Goal: Task Accomplishment & Management: Use online tool/utility

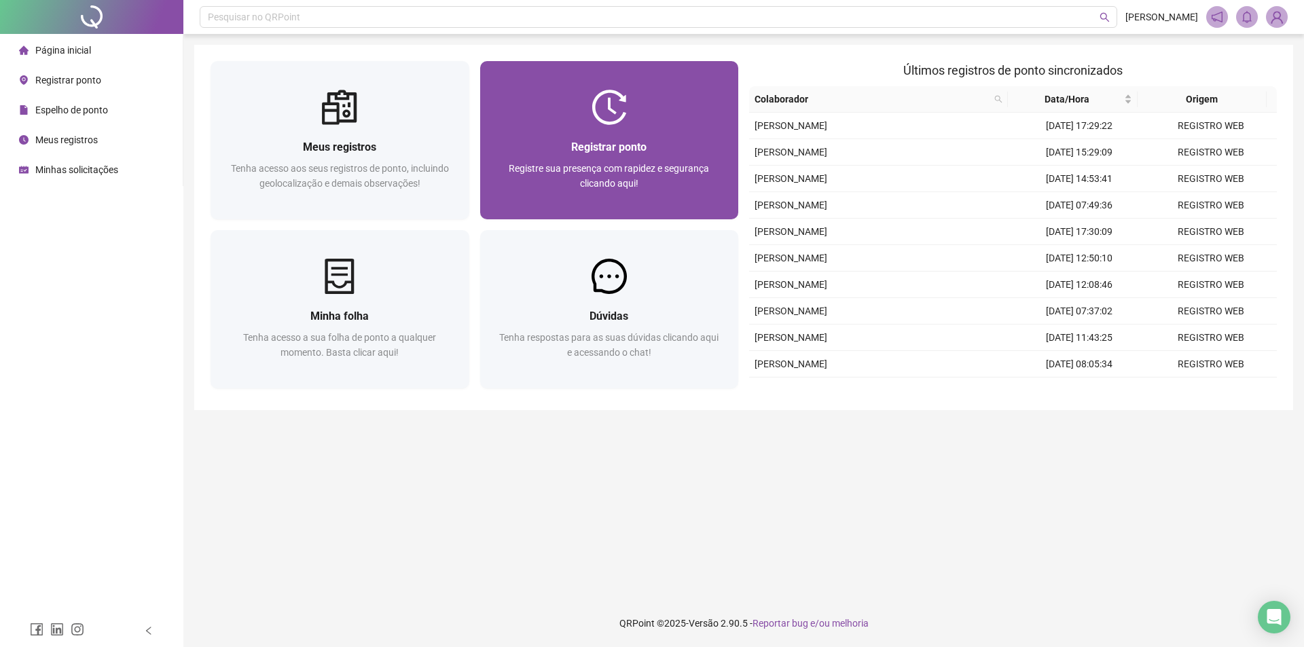
click at [643, 163] on span "Registre sua presença com rapidez e segurança clicando aqui!" at bounding box center [609, 176] width 200 height 26
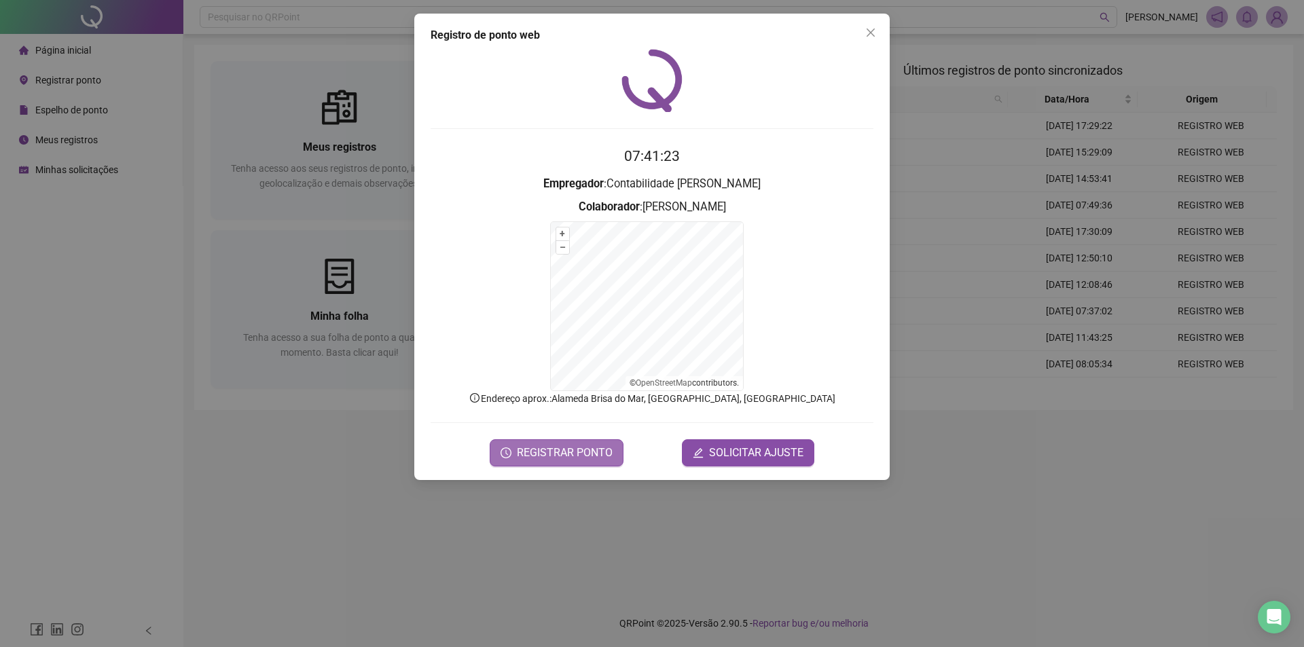
click at [589, 450] on span "REGISTRAR PONTO" at bounding box center [565, 453] width 96 height 16
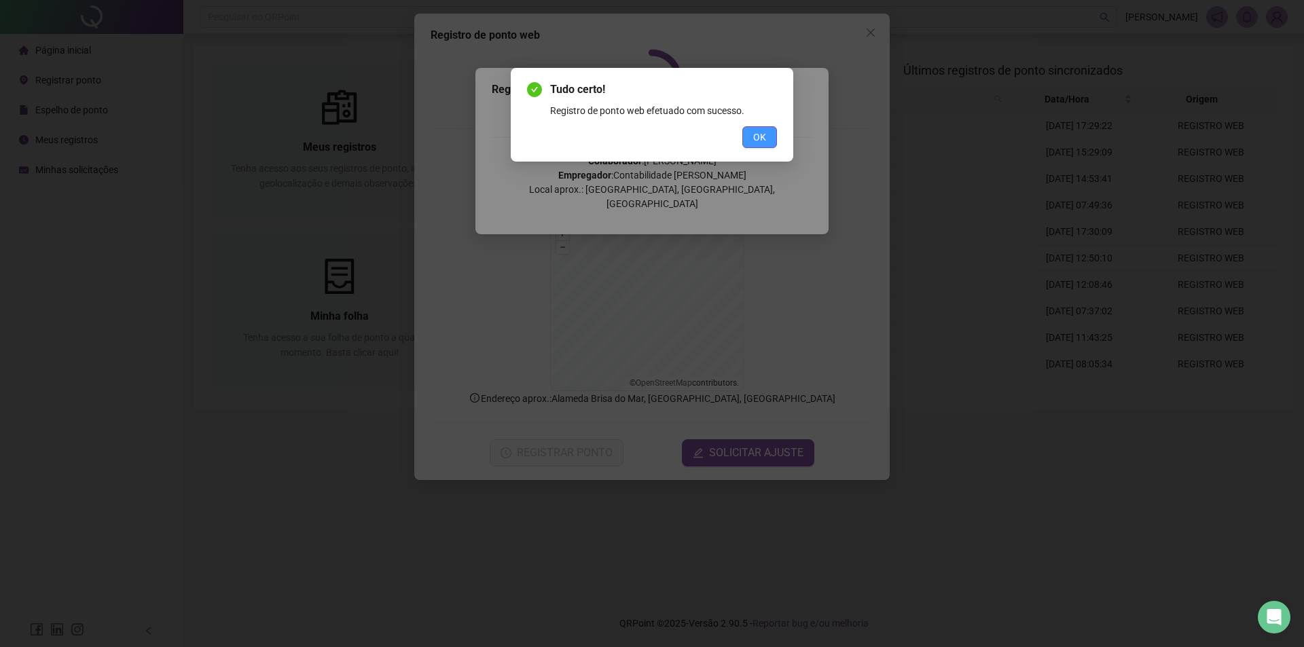
click at [745, 138] on button "OK" at bounding box center [760, 137] width 35 height 22
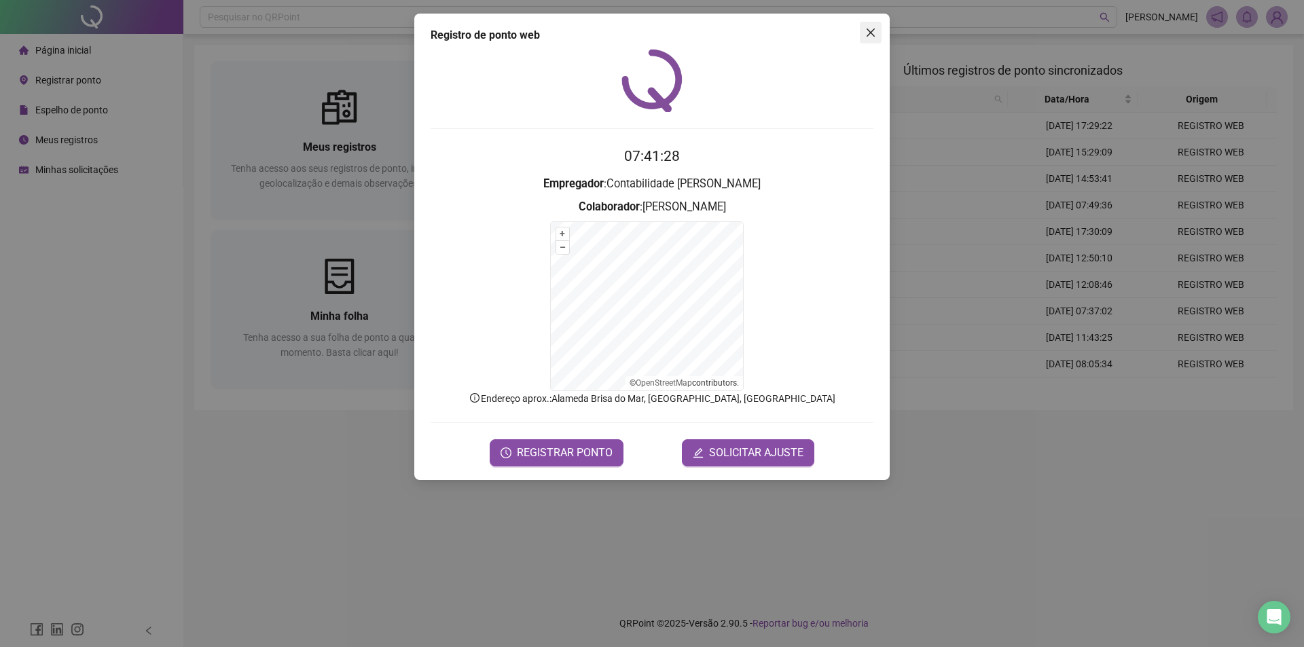
drag, startPoint x: 870, startPoint y: 30, endPoint x: 692, endPoint y: 34, distance: 178.1
click at [870, 31] on icon "close" at bounding box center [871, 32] width 11 height 11
